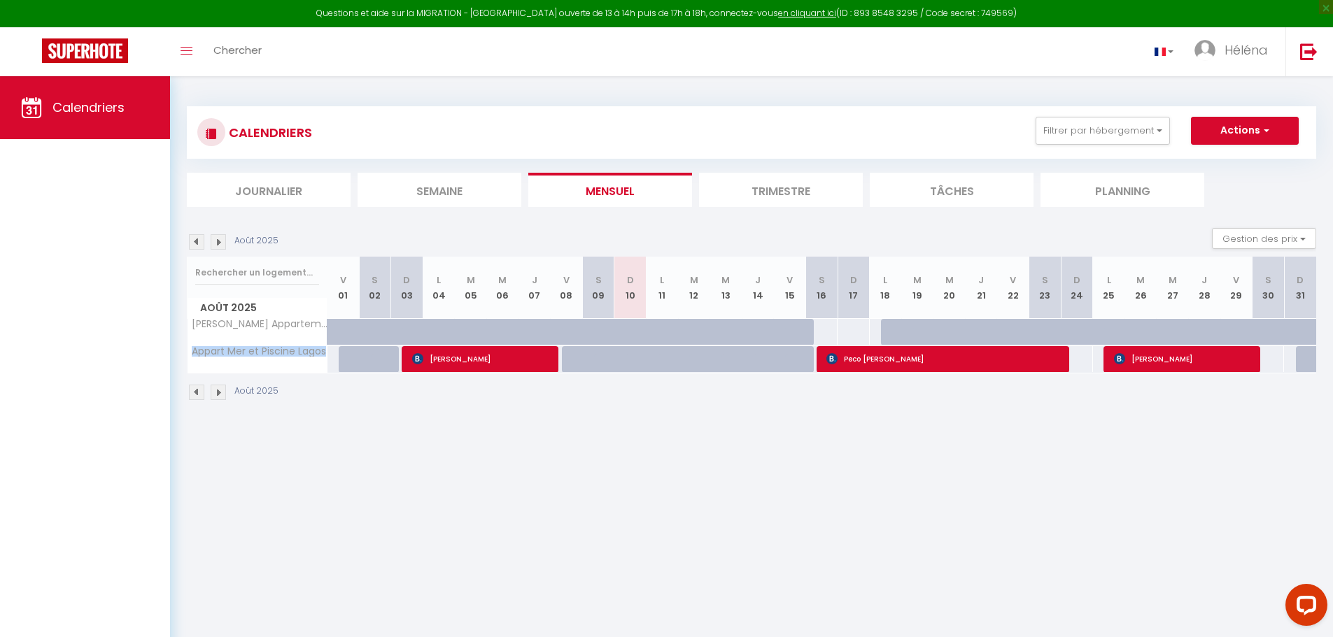
click at [217, 394] on img at bounding box center [218, 392] width 15 height 15
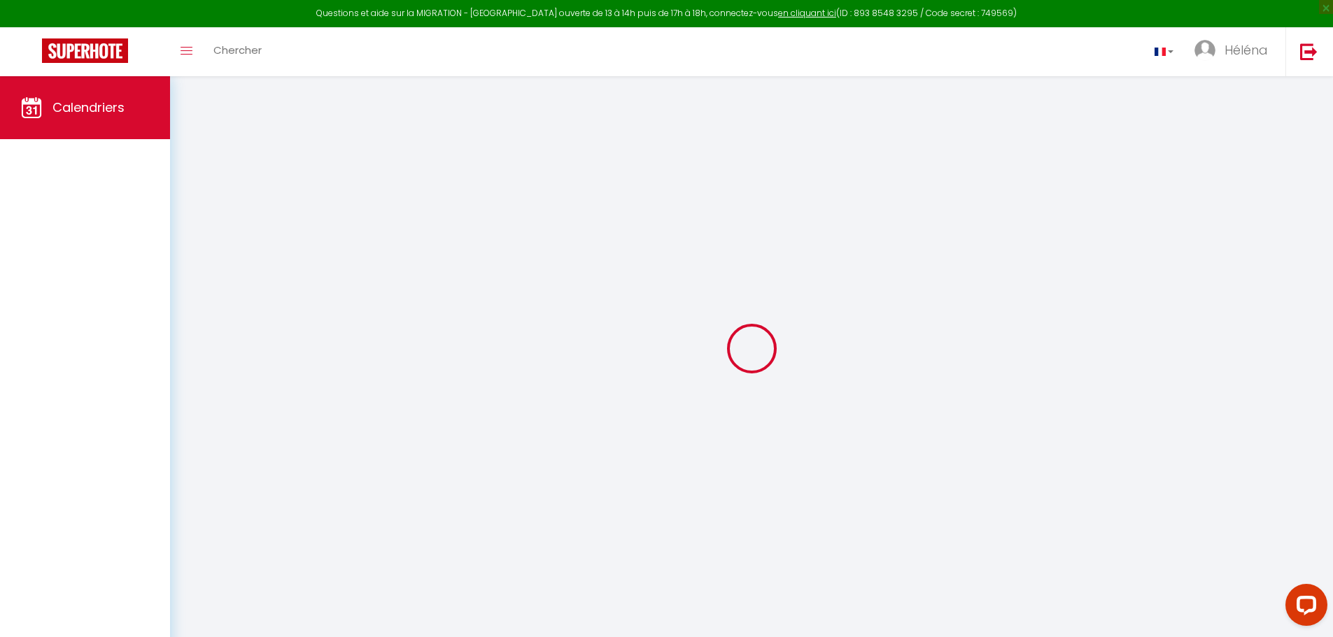
select select
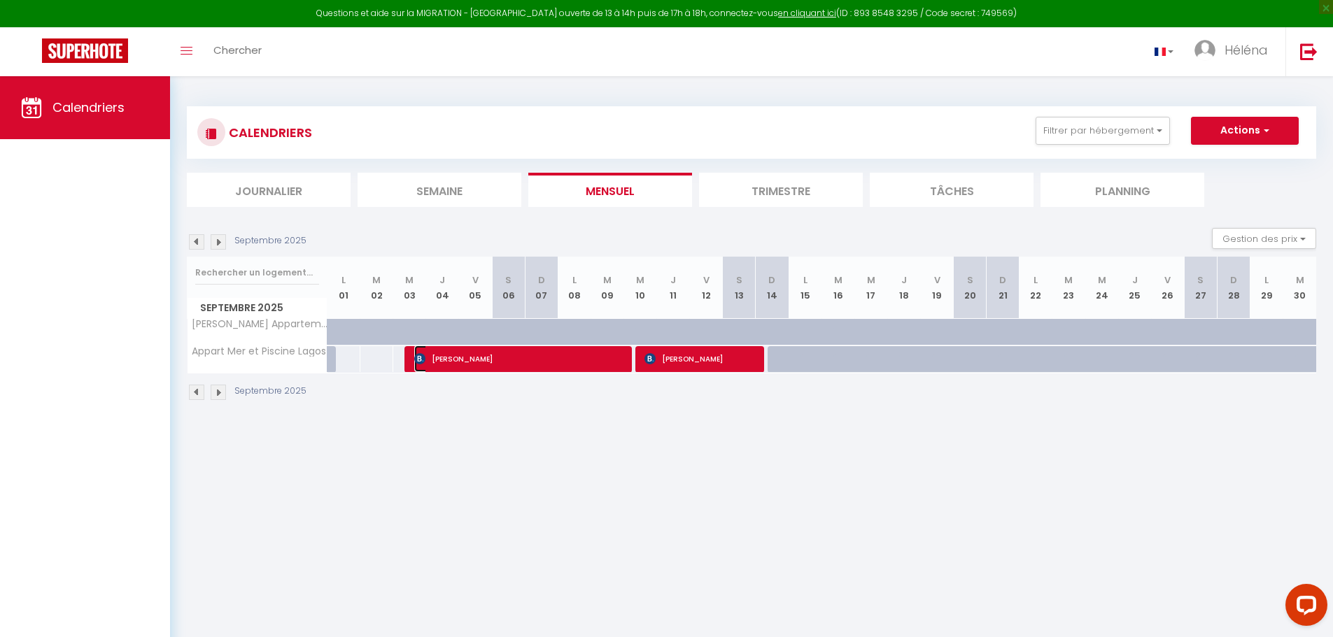
click at [476, 361] on span "[PERSON_NAME]" at bounding box center [518, 359] width 208 height 27
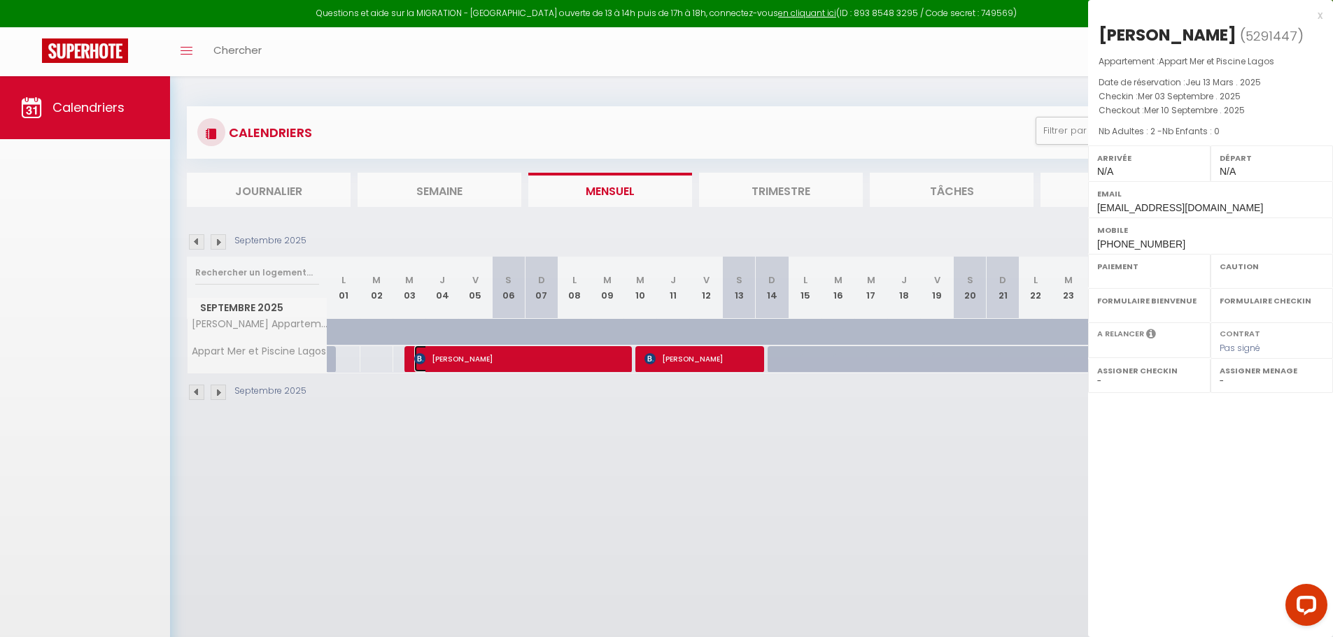
select select "OK"
select select "KO"
select select "0"
select select "1"
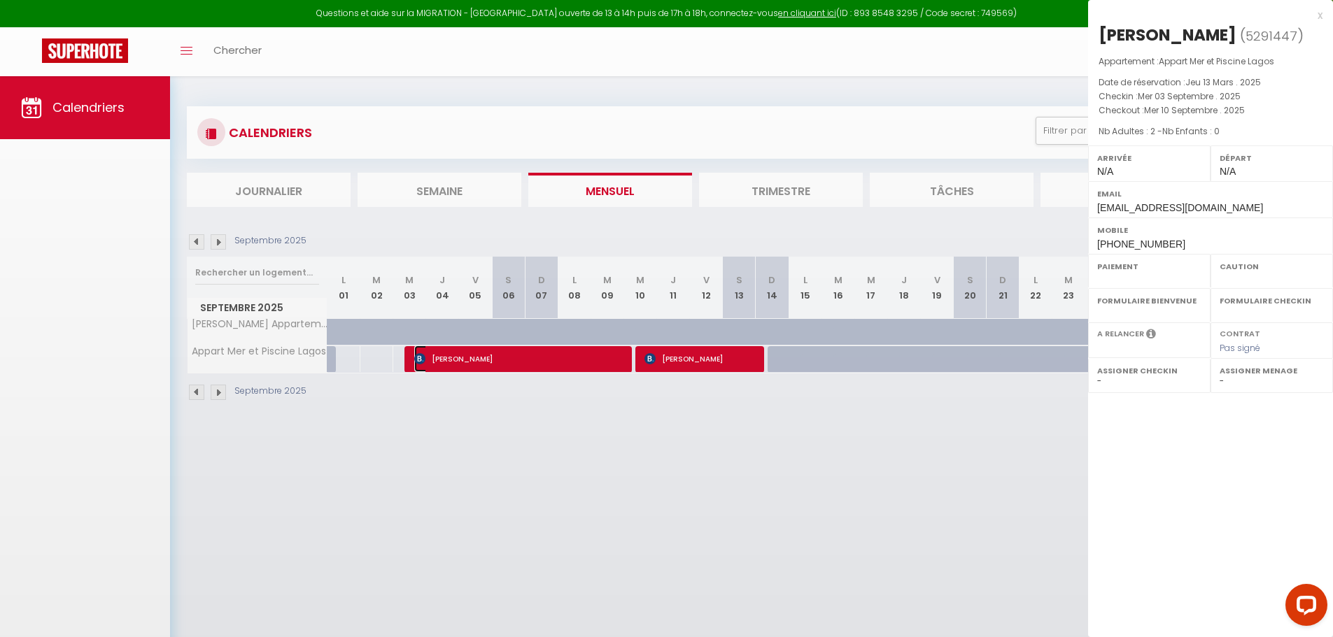
select select
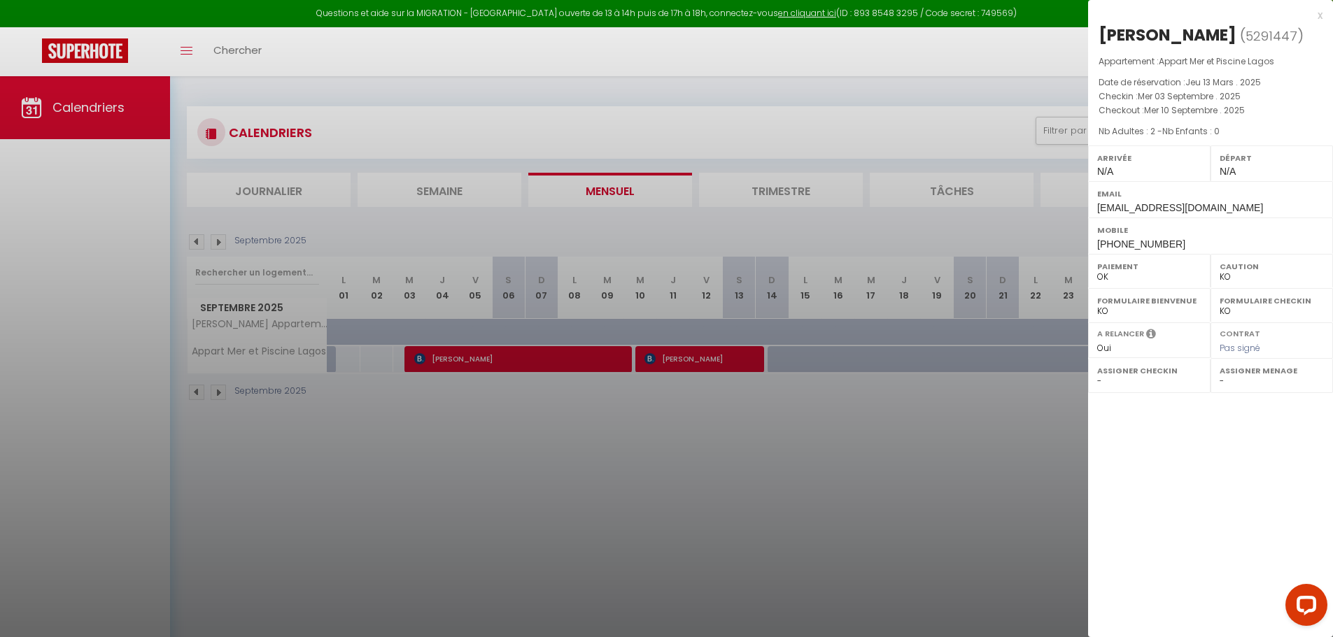
click at [1042, 48] on div at bounding box center [666, 318] width 1333 height 637
